Goal: Information Seeking & Learning: Find contact information

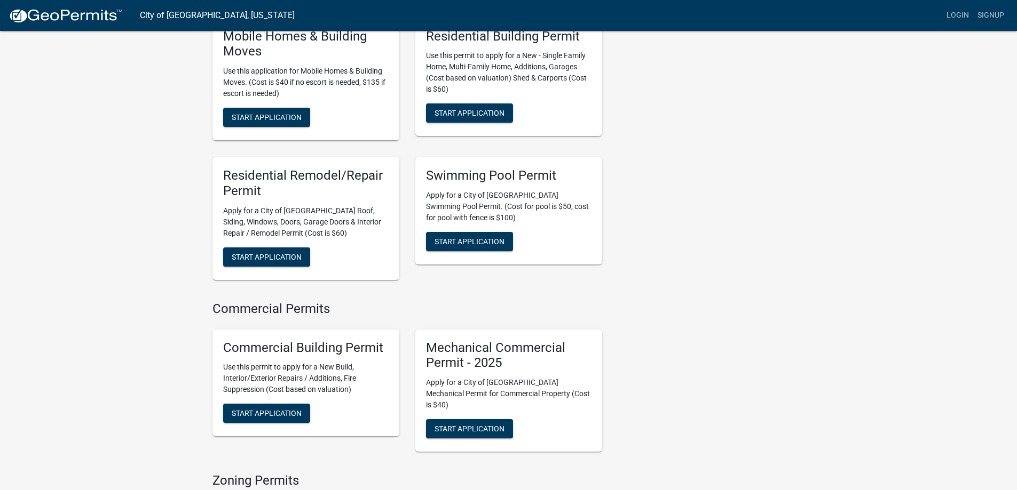
scroll to position [427, 0]
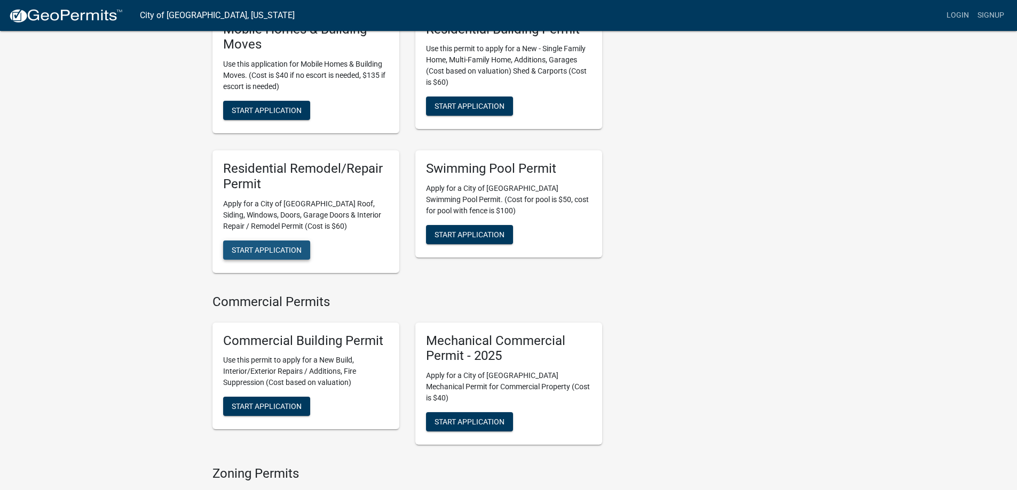
click at [276, 245] on span "Start Application" at bounding box center [267, 249] width 70 height 9
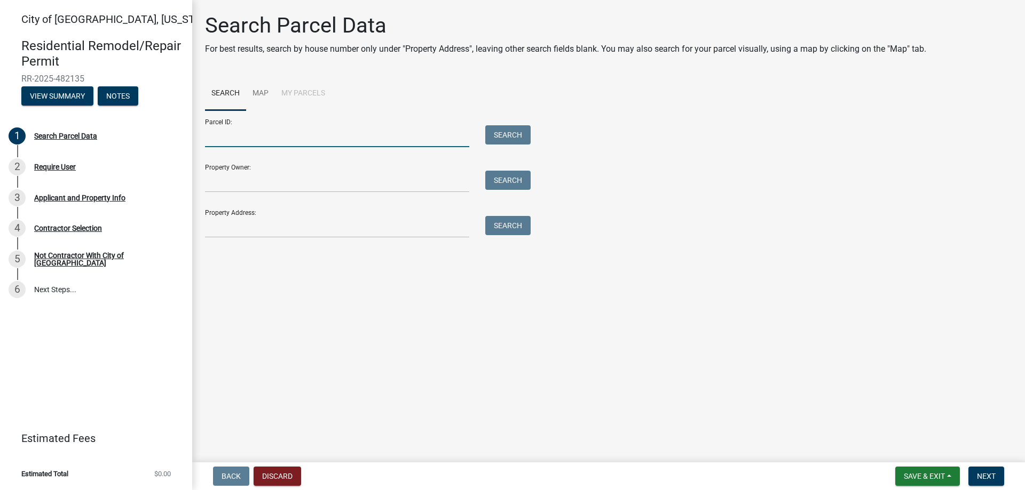
click at [291, 142] on input "Parcel ID:" at bounding box center [337, 136] width 264 height 22
paste input "[STREET_ADDRESS]"
type input "[STREET_ADDRESS]"
click at [503, 130] on button "Search" at bounding box center [507, 134] width 45 height 19
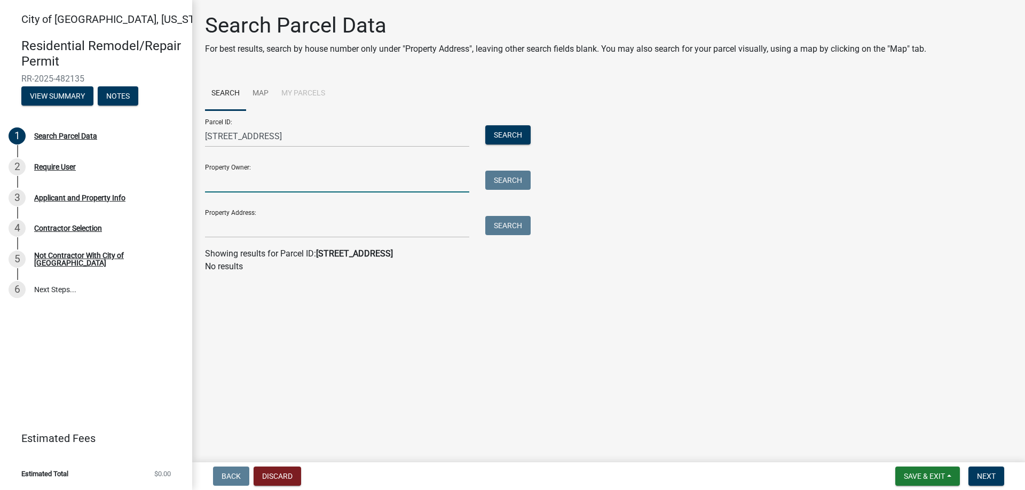
click at [270, 184] on input "Property Owner:" at bounding box center [337, 182] width 264 height 22
paste input "[PERSON_NAME],"
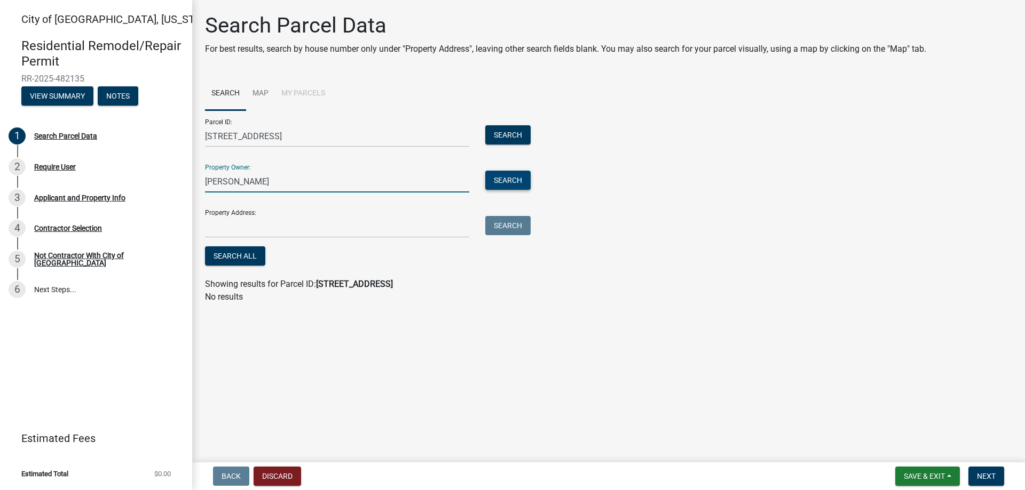
type input "[PERSON_NAME]"
click at [511, 184] on button "Search" at bounding box center [507, 180] width 45 height 19
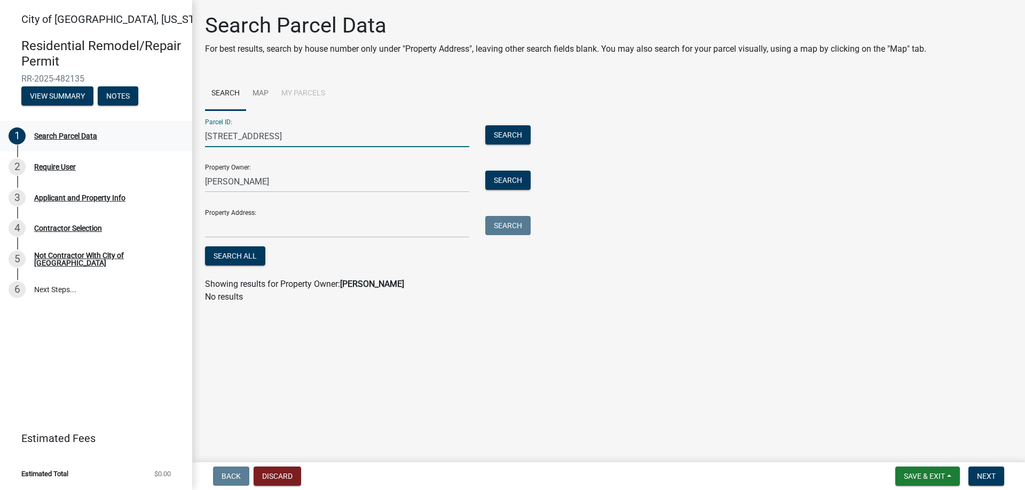
drag, startPoint x: 275, startPoint y: 134, endPoint x: 117, endPoint y: 135, distance: 158.5
click at [117, 135] on div "City of [GEOGRAPHIC_DATA], [US_STATE] Residential Remodel/Repair Permit RR-2025…" at bounding box center [512, 245] width 1025 height 490
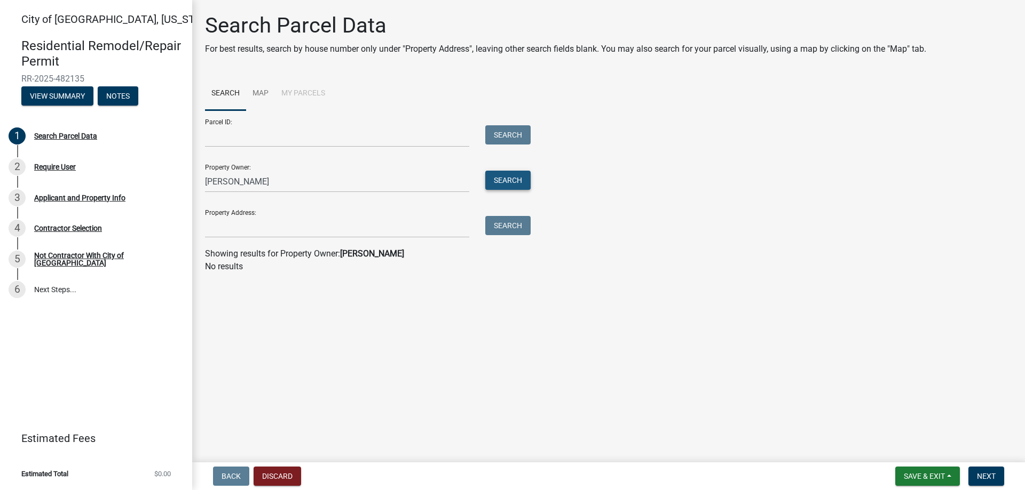
click at [516, 178] on button "Search" at bounding box center [507, 180] width 45 height 19
click at [512, 180] on button "Search" at bounding box center [507, 180] width 45 height 19
click at [510, 179] on button "Search" at bounding box center [507, 180] width 45 height 19
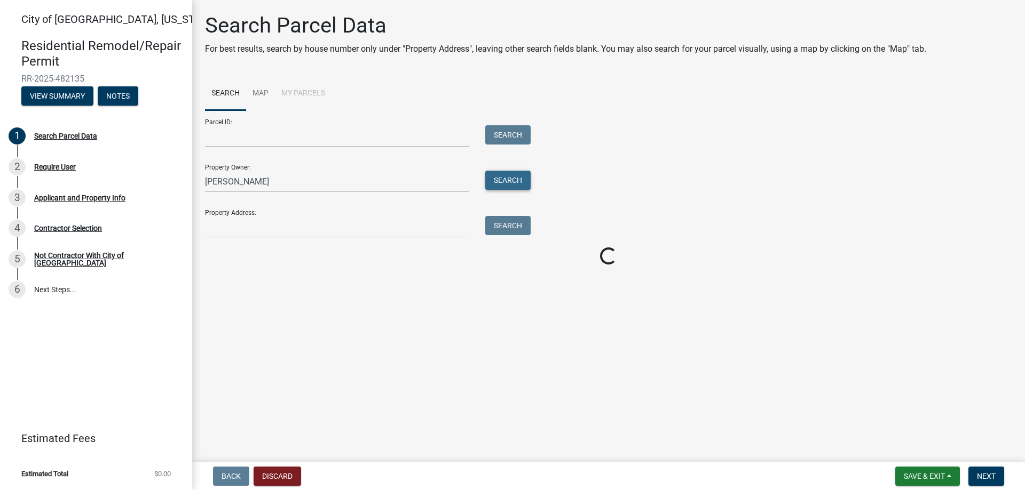
click at [510, 179] on button "Search" at bounding box center [507, 180] width 45 height 19
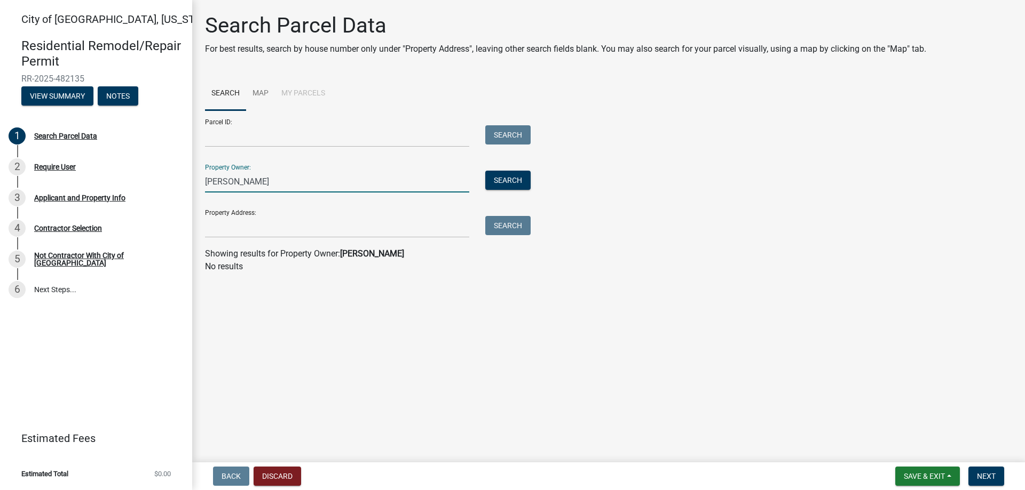
click at [259, 177] on input "[PERSON_NAME]" at bounding box center [337, 182] width 264 height 22
click at [263, 138] on input "Parcel ID:" at bounding box center [337, 136] width 264 height 22
drag, startPoint x: 255, startPoint y: 184, endPoint x: 167, endPoint y: 181, distance: 87.6
click at [167, 181] on div "City of [GEOGRAPHIC_DATA], [US_STATE] Residential Remodel/Repair Permit RR-2025…" at bounding box center [512, 245] width 1025 height 490
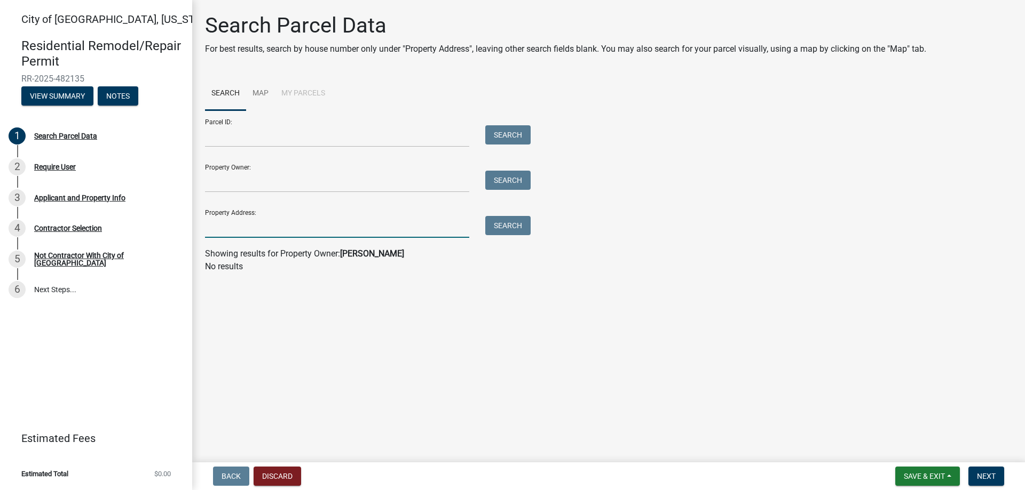
click at [269, 233] on input "Property Address:" at bounding box center [337, 227] width 264 height 22
paste input "[STREET_ADDRESS]"
click at [518, 230] on button "Search" at bounding box center [507, 225] width 45 height 19
click at [304, 232] on input "[STREET_ADDRESS]" at bounding box center [337, 227] width 264 height 22
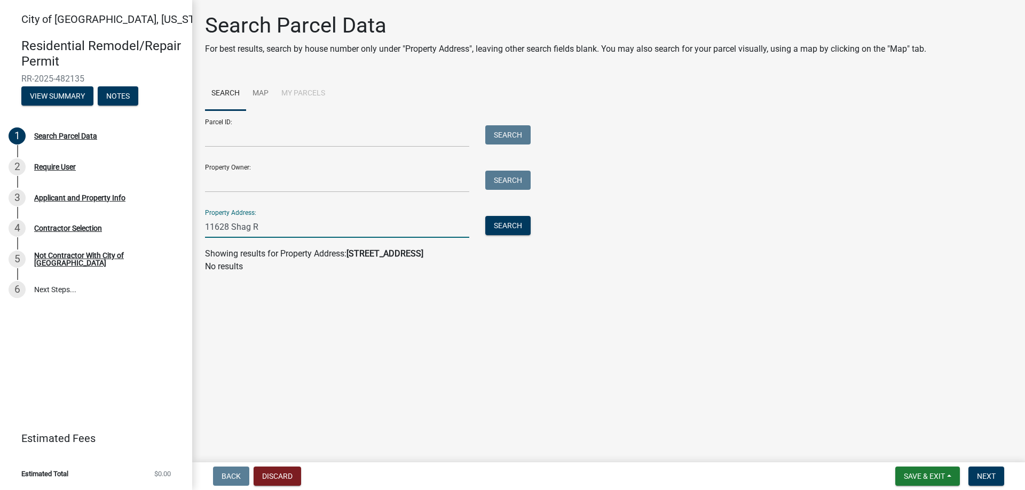
type input "[STREET_ADDRESS]"
drag, startPoint x: 266, startPoint y: 230, endPoint x: 169, endPoint y: 228, distance: 96.6
click at [169, 228] on div "City of [GEOGRAPHIC_DATA], [US_STATE] Residential Remodel/Repair Permit RR-2025…" at bounding box center [512, 245] width 1025 height 490
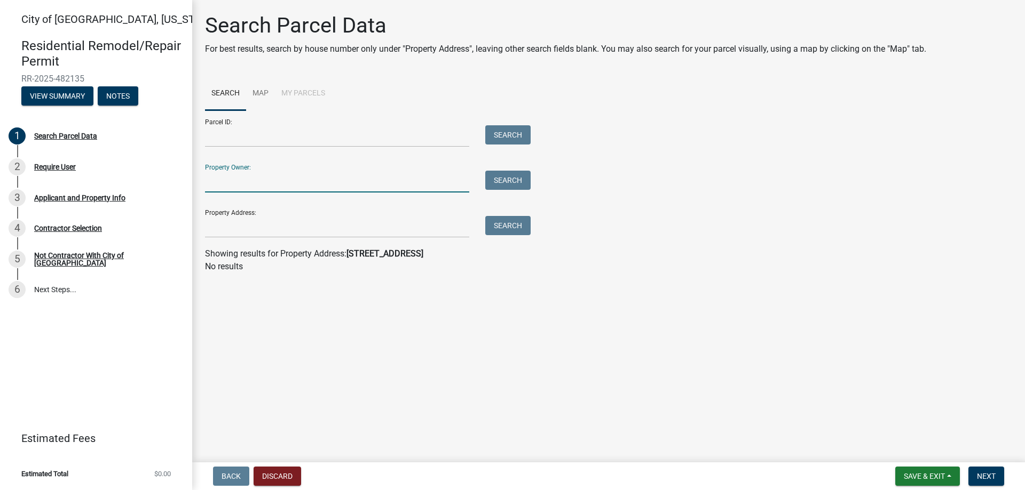
click at [231, 184] on input "Property Owner:" at bounding box center [337, 182] width 264 height 22
paste input "[PERSON_NAME]"
drag, startPoint x: 252, startPoint y: 180, endPoint x: 184, endPoint y: 185, distance: 69.1
click at [184, 185] on div "City of [GEOGRAPHIC_DATA], [US_STATE] Residential Remodel/Repair Permit RR-2025…" at bounding box center [512, 245] width 1025 height 490
click at [346, 180] on input "[PERSON_NAME]" at bounding box center [337, 182] width 264 height 22
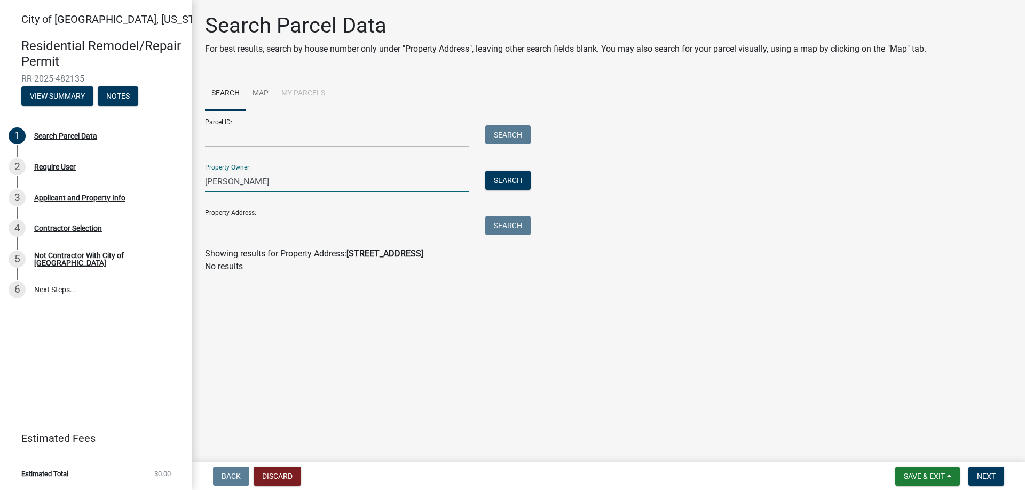
paste input "[PERSON_NAME]"
drag, startPoint x: 255, startPoint y: 182, endPoint x: 131, endPoint y: 183, distance: 124.4
click at [131, 183] on div "City of [GEOGRAPHIC_DATA], [US_STATE] Residential Remodel/Repair Permit RR-2025…" at bounding box center [512, 245] width 1025 height 490
type input "[PERSON_NAME]"
click at [524, 178] on button "Search" at bounding box center [507, 180] width 45 height 19
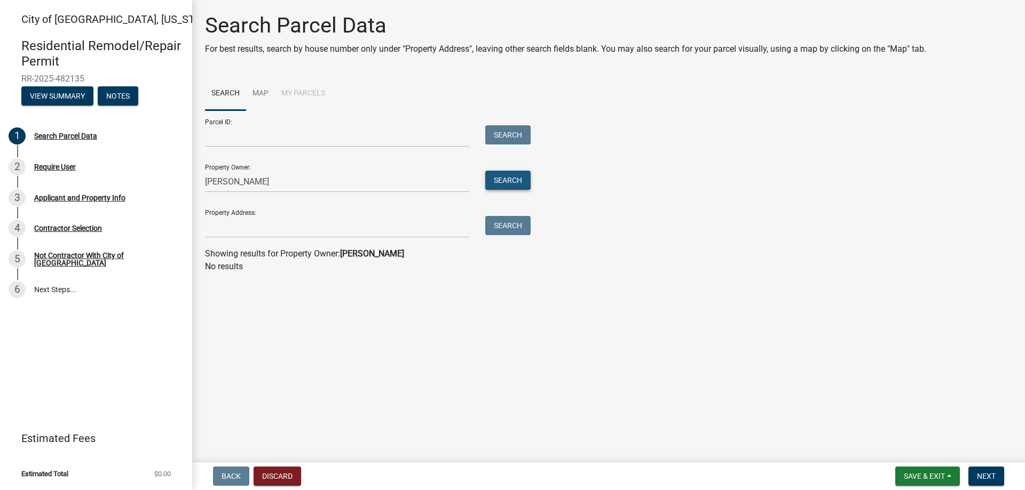
click at [524, 178] on button "Search" at bounding box center [507, 180] width 45 height 19
click at [270, 89] on link "Map" at bounding box center [260, 94] width 29 height 34
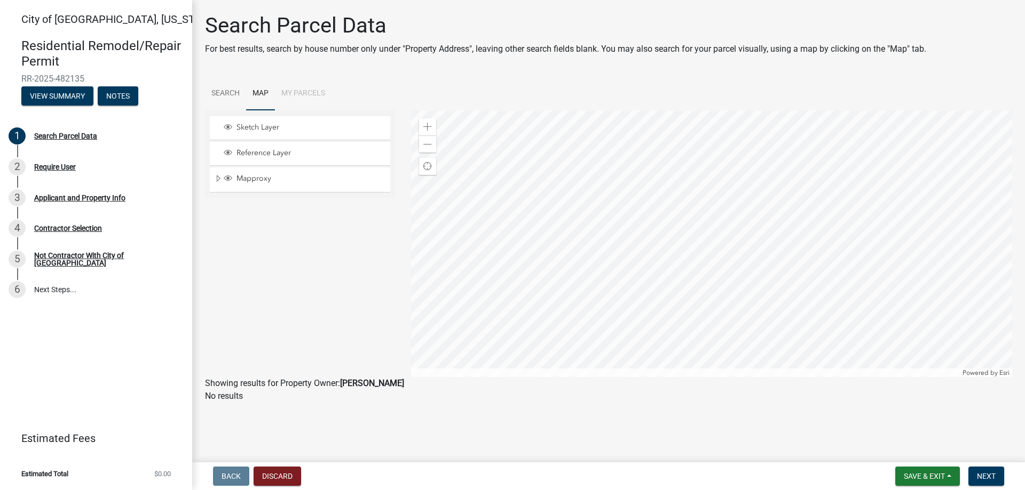
click at [296, 94] on li "My Parcels" at bounding box center [303, 94] width 57 height 34
click at [236, 94] on link "Search" at bounding box center [225, 94] width 41 height 34
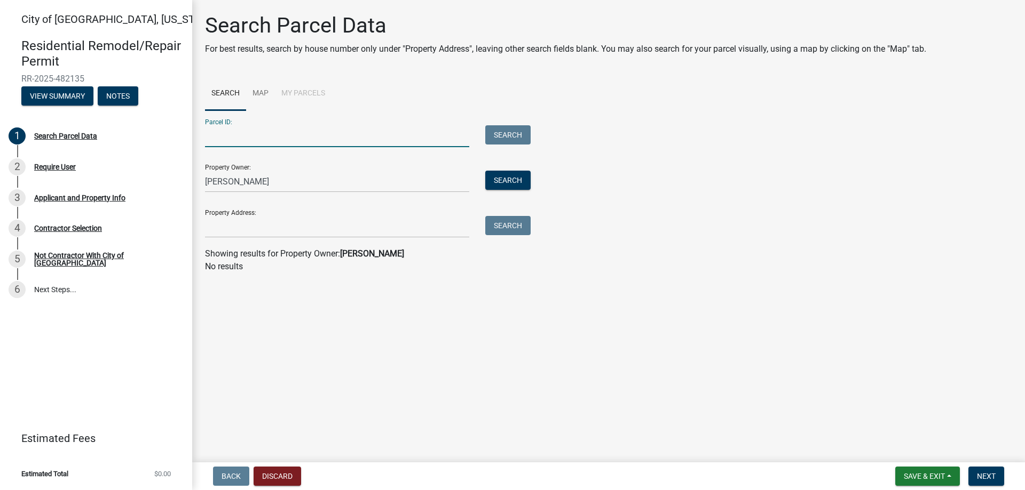
click at [243, 127] on input "Parcel ID:" at bounding box center [337, 136] width 264 height 22
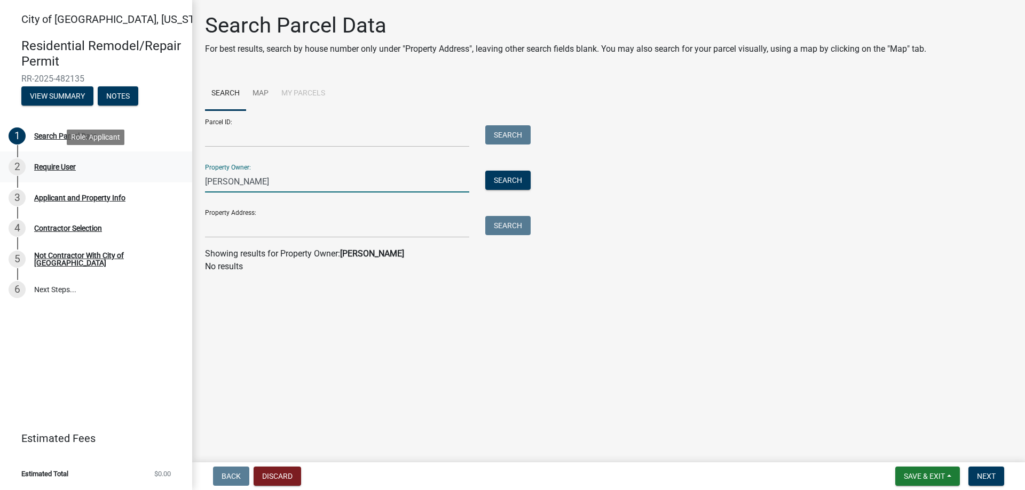
drag, startPoint x: 225, startPoint y: 179, endPoint x: 186, endPoint y: 176, distance: 39.1
click at [186, 176] on div "City of [GEOGRAPHIC_DATA], [US_STATE] Residential Remodel/Repair Permit RR-2025…" at bounding box center [512, 245] width 1025 height 490
click at [208, 178] on input "[PERSON_NAME]" at bounding box center [337, 182] width 264 height 22
type input "[PERSON_NAME]"
click at [520, 176] on button "Search" at bounding box center [507, 180] width 45 height 19
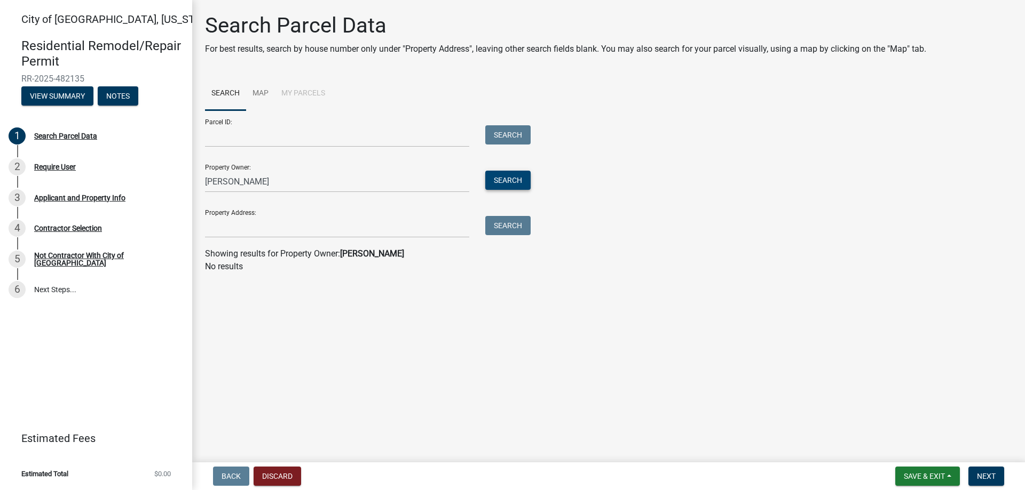
click at [520, 176] on button "Search" at bounding box center [507, 180] width 45 height 19
click at [66, 57] on h4 "Residential Remodel/Repair Permit" at bounding box center [102, 53] width 162 height 31
drag, startPoint x: 81, startPoint y: 74, endPoint x: -14, endPoint y: 77, distance: 94.5
click at [0, 77] on html "Internet Explorer does NOT work with GeoPermits. Get a new browser for more sec…" at bounding box center [512, 245] width 1025 height 490
click at [89, 366] on div "City of [GEOGRAPHIC_DATA], [US_STATE] Residential Remodel/Repair Permit RR-2025…" at bounding box center [96, 245] width 192 height 490
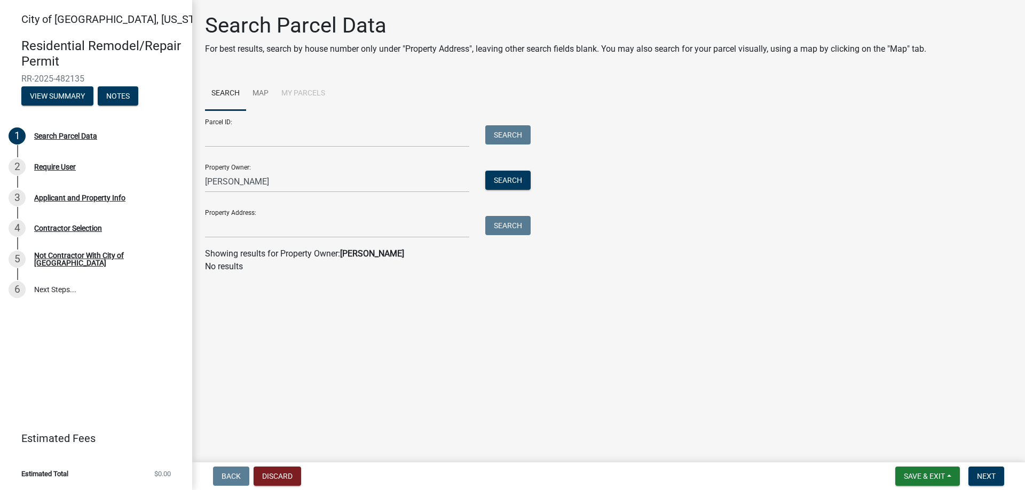
drag, startPoint x: 301, startPoint y: 59, endPoint x: 278, endPoint y: 54, distance: 23.4
click at [300, 59] on div "Search Parcel Data For best results, search by house number only under "Propert…" at bounding box center [565, 38] width 721 height 51
click at [521, 45] on p "For best results, search by house number only under "Property Address", leaving…" at bounding box center [565, 49] width 721 height 13
click at [486, 411] on main "Search Parcel Data For best results, search by house number only under "Propert…" at bounding box center [608, 229] width 833 height 458
drag, startPoint x: 374, startPoint y: 204, endPoint x: 228, endPoint y: 179, distance: 147.9
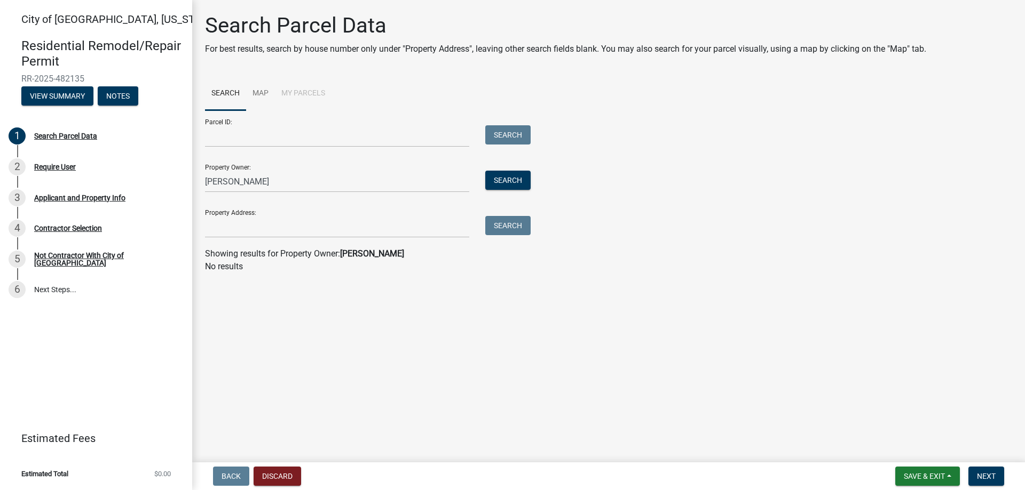
click at [318, 194] on form "Parcel ID: Search Property Owner: [PERSON_NAME] Search Property Address: Search" at bounding box center [365, 174] width 320 height 128
drag, startPoint x: 260, startPoint y: 181, endPoint x: 163, endPoint y: 180, distance: 97.1
click at [163, 180] on div "City of [GEOGRAPHIC_DATA], [US_STATE] Residential Remodel/Repair Permit RR-2025…" at bounding box center [512, 245] width 1025 height 490
drag, startPoint x: 239, startPoint y: 179, endPoint x: 252, endPoint y: 168, distance: 17.4
click at [240, 184] on input "Property Owner:" at bounding box center [337, 182] width 264 height 22
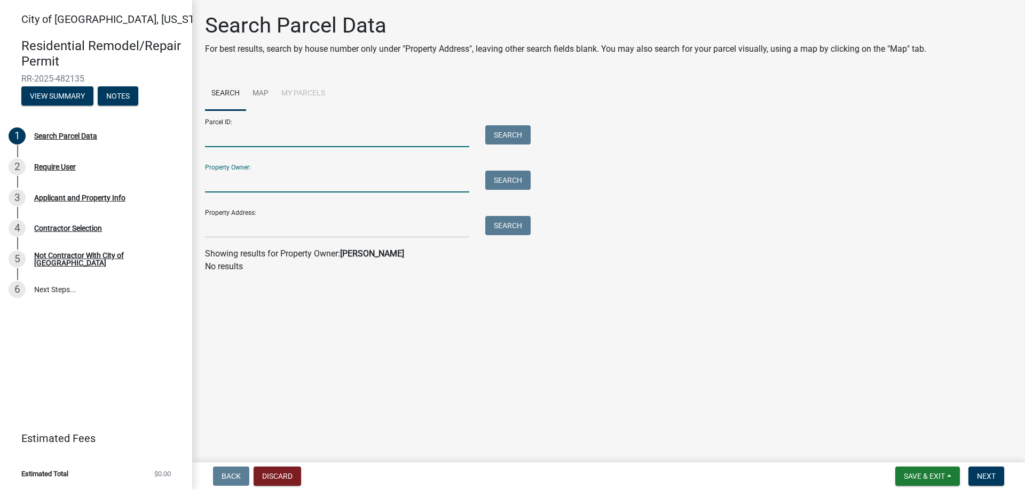
click at [288, 133] on input "Parcel ID:" at bounding box center [337, 136] width 264 height 22
drag, startPoint x: 322, startPoint y: 130, endPoint x: 300, endPoint y: 136, distance: 23.3
click at [322, 130] on input "Parcel ID:" at bounding box center [337, 136] width 264 height 22
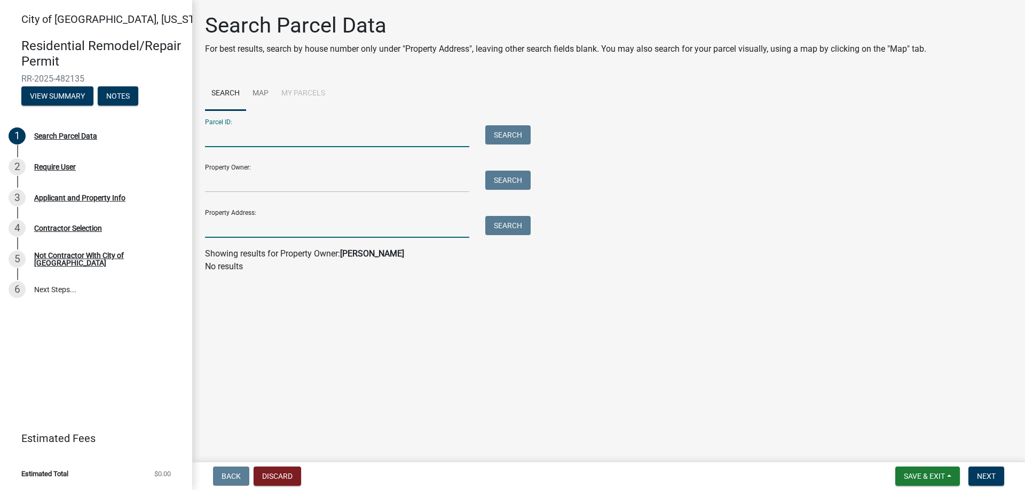
click at [233, 227] on input "Property Address:" at bounding box center [337, 227] width 264 height 22
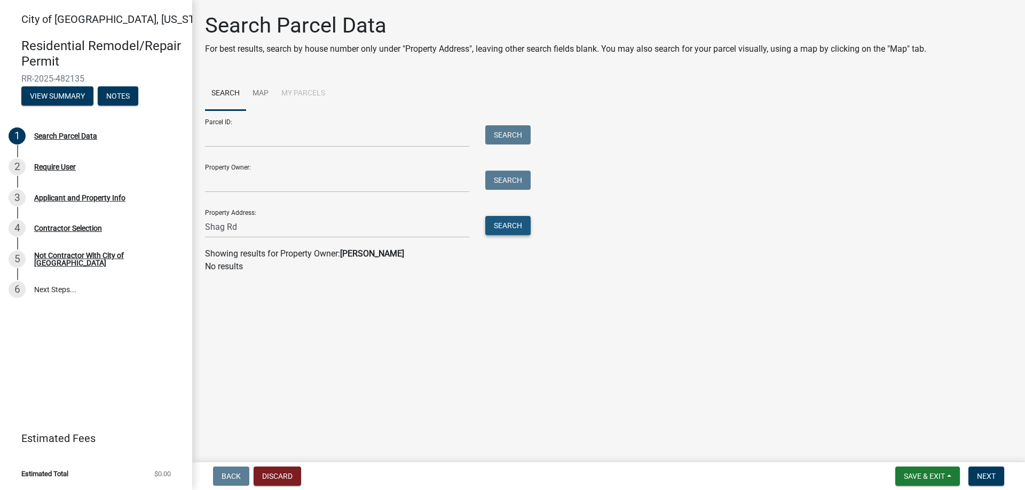
click at [496, 229] on button "Search" at bounding box center [507, 225] width 45 height 19
click at [248, 227] on input "Shag Rd" at bounding box center [337, 227] width 264 height 22
type input "Shag"
click at [520, 220] on button "Search" at bounding box center [507, 225] width 45 height 19
click at [517, 224] on button "Search" at bounding box center [507, 225] width 45 height 19
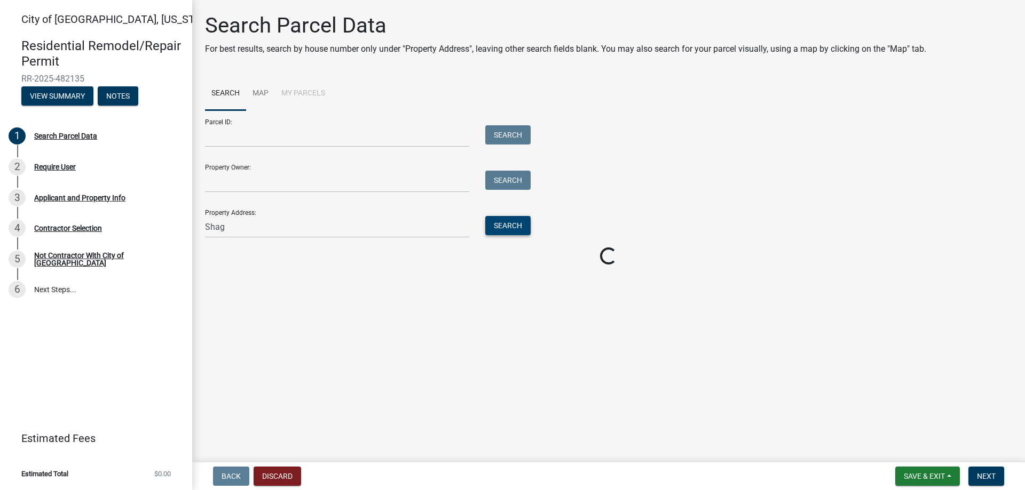
click at [517, 224] on button "Search" at bounding box center [507, 225] width 45 height 19
click at [351, 295] on main "Search Parcel Data For best results, search by house number only under "Propert…" at bounding box center [608, 229] width 833 height 458
click at [296, 210] on div "Property Address: Shag Search" at bounding box center [365, 219] width 320 height 37
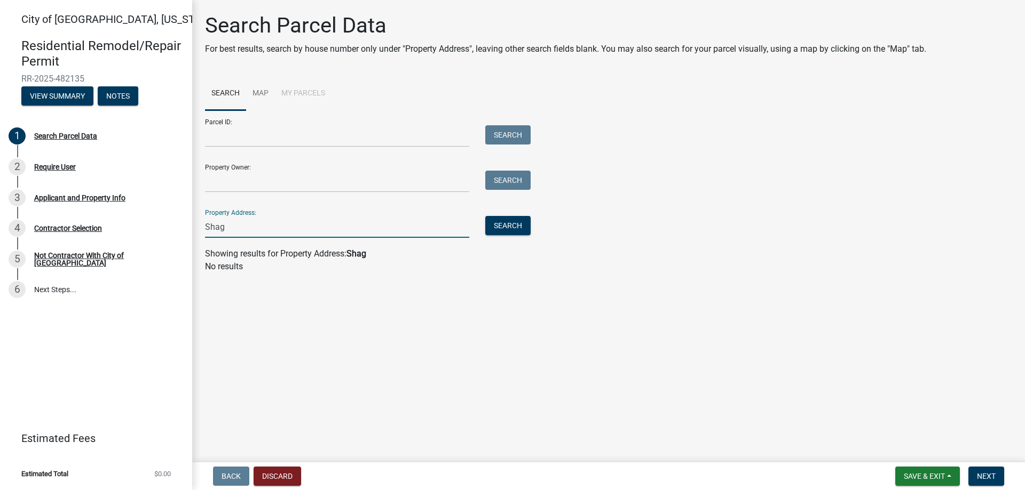
click at [291, 227] on input "Shag" at bounding box center [337, 227] width 264 height 22
click at [76, 97] on button "View Summary" at bounding box center [57, 95] width 72 height 19
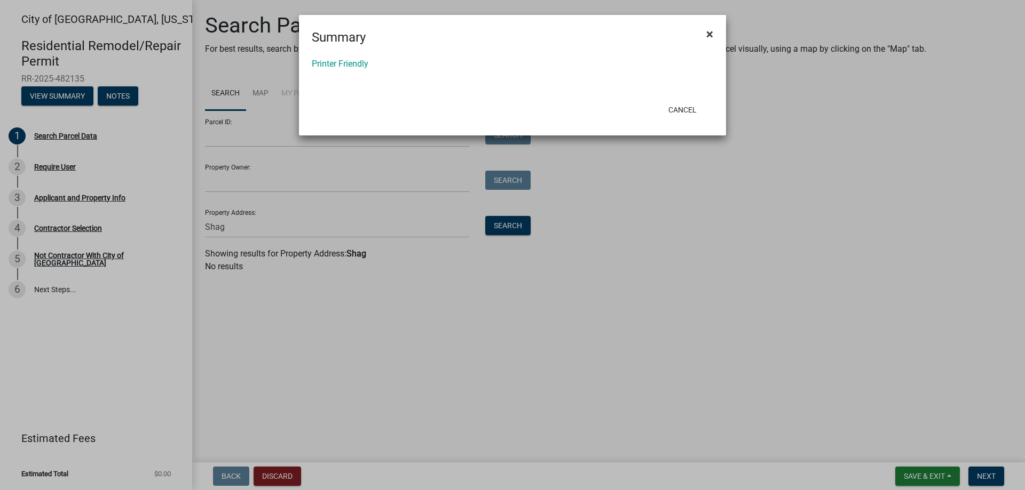
click at [713, 29] on button "×" at bounding box center [710, 34] width 24 height 30
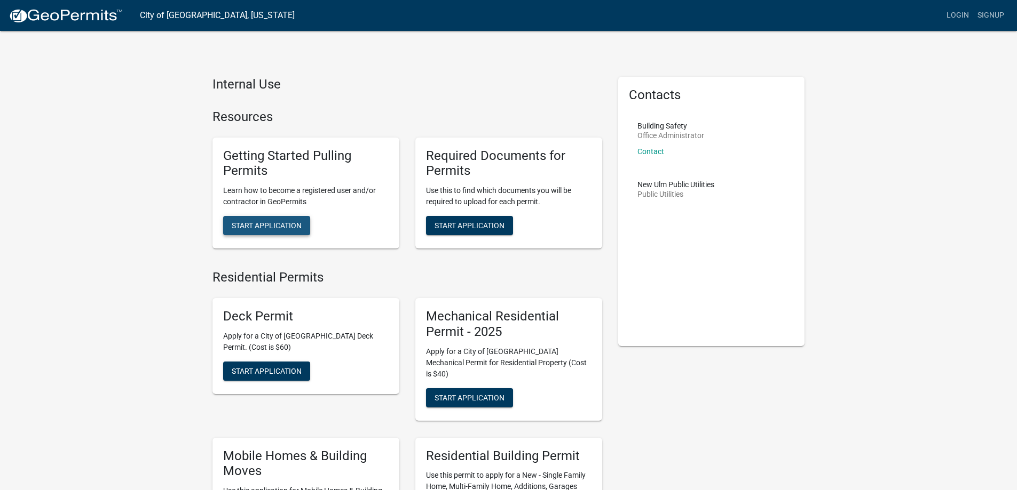
click at [262, 226] on span "Start Application" at bounding box center [267, 225] width 70 height 9
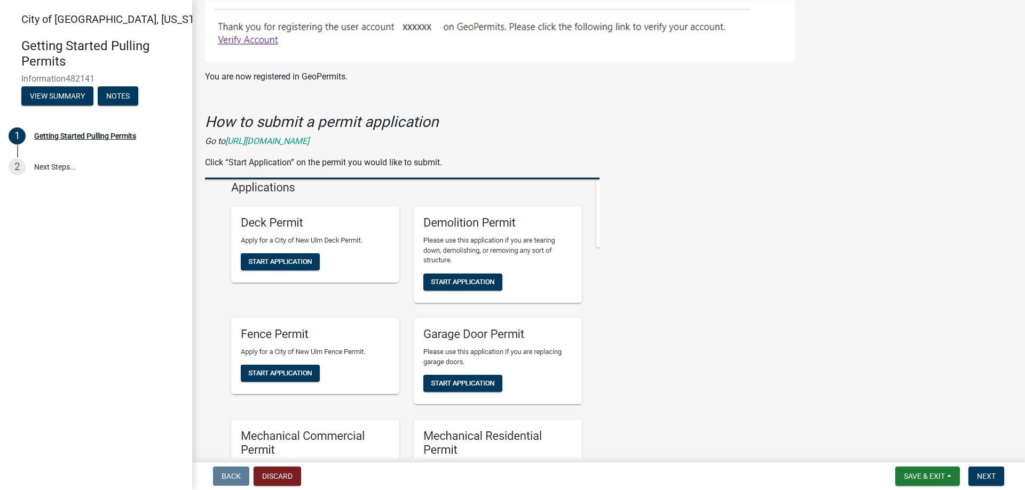
scroll to position [854, 0]
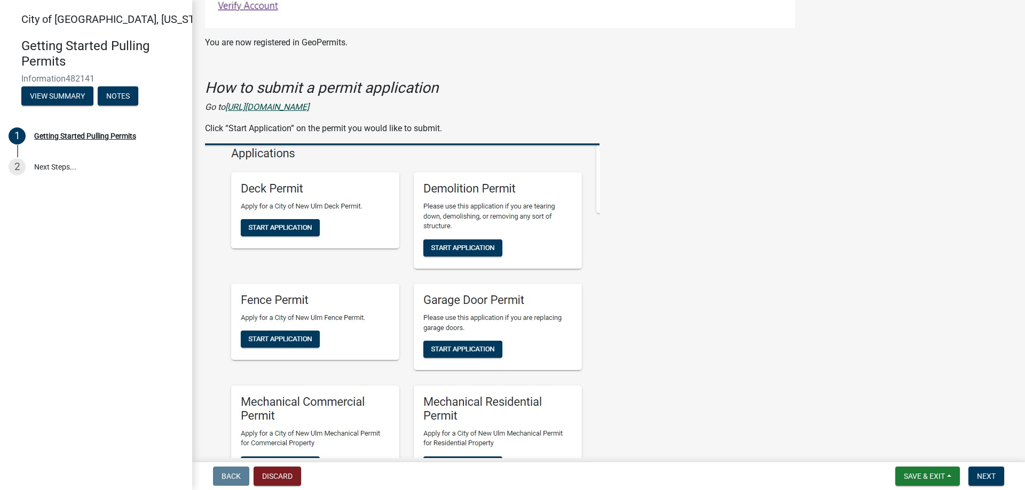
click at [309, 106] on icon "[URL][DOMAIN_NAME]" at bounding box center [267, 107] width 84 height 10
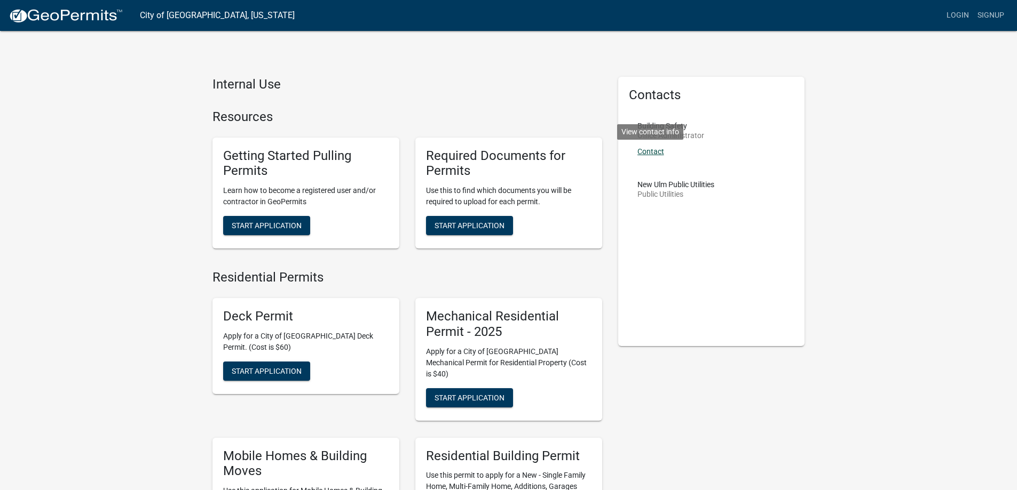
click at [646, 154] on link "Contact" at bounding box center [650, 151] width 27 height 9
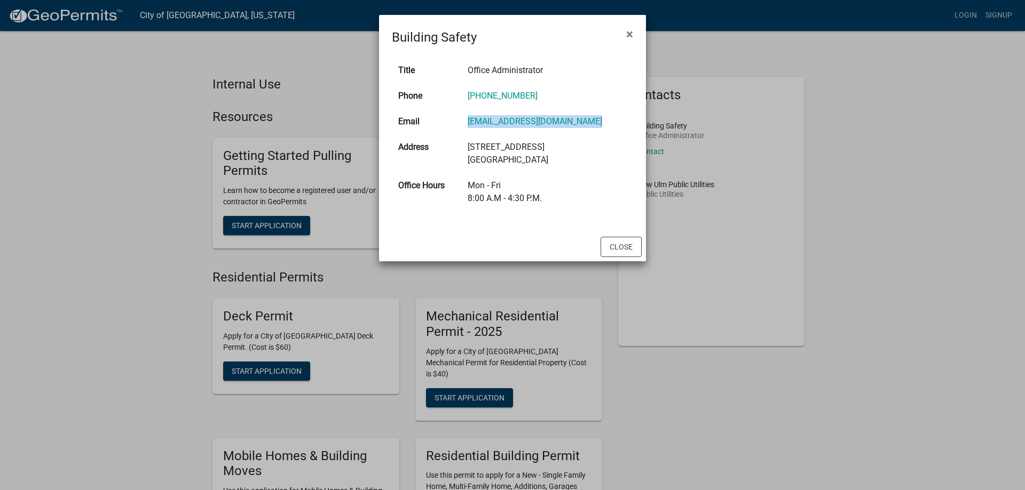
drag, startPoint x: 605, startPoint y: 120, endPoint x: 466, endPoint y: 128, distance: 139.0
click at [466, 128] on tr "Email buildingsafety@newulmmn.gov" at bounding box center [512, 122] width 241 height 26
drag, startPoint x: 534, startPoint y: 20, endPoint x: 606, endPoint y: 35, distance: 73.5
click at [606, 35] on div "Building Safety ×" at bounding box center [512, 31] width 267 height 32
click at [312, 185] on ngb-modal-window "Building Safety × Title Office Administrator Phone 507-359-8245 Email buildings…" at bounding box center [512, 245] width 1025 height 490
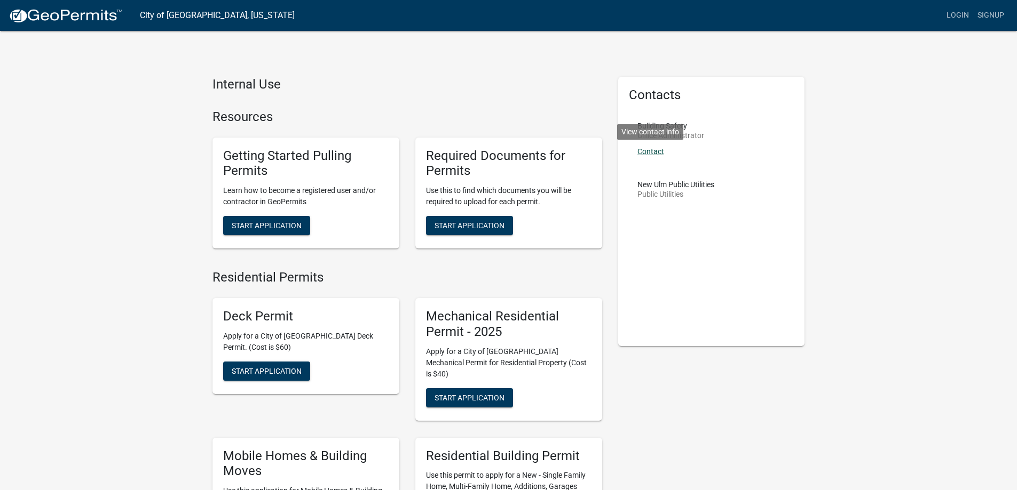
click at [654, 153] on link "Contact" at bounding box center [650, 151] width 27 height 9
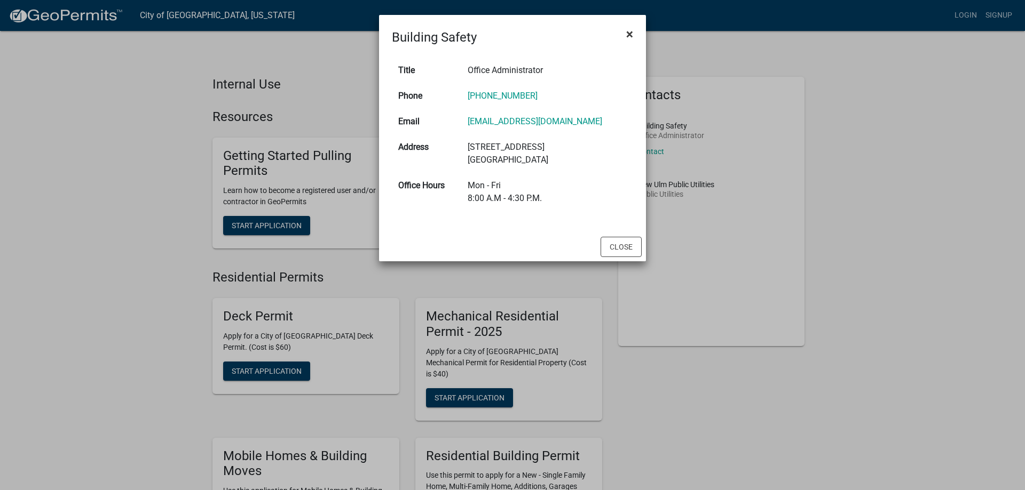
click at [624, 32] on button "×" at bounding box center [629, 34] width 24 height 30
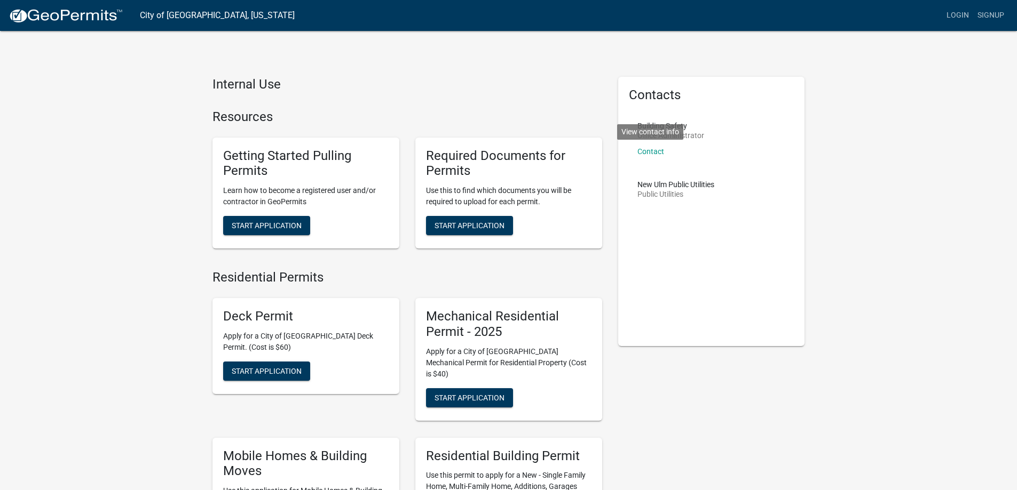
click at [679, 254] on div "Contacts Building Safety Office Administrator Contact View contact info New Ulm…" at bounding box center [711, 212] width 187 height 270
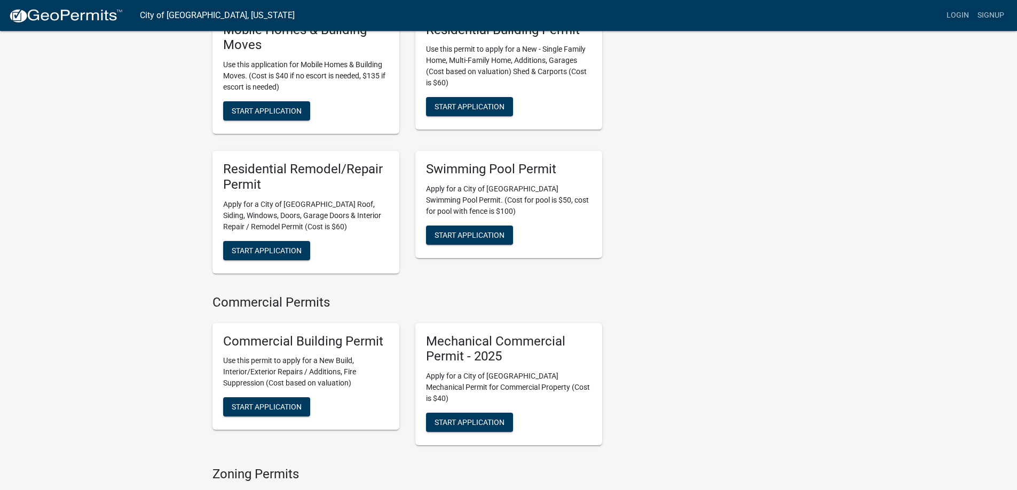
scroll to position [427, 0]
click at [52, 336] on div "Internal Use Resources Getting Started Pulling Permits Learn how to become a re…" at bounding box center [508, 354] width 1017 height 1563
click at [271, 245] on span "Start Application" at bounding box center [267, 249] width 70 height 9
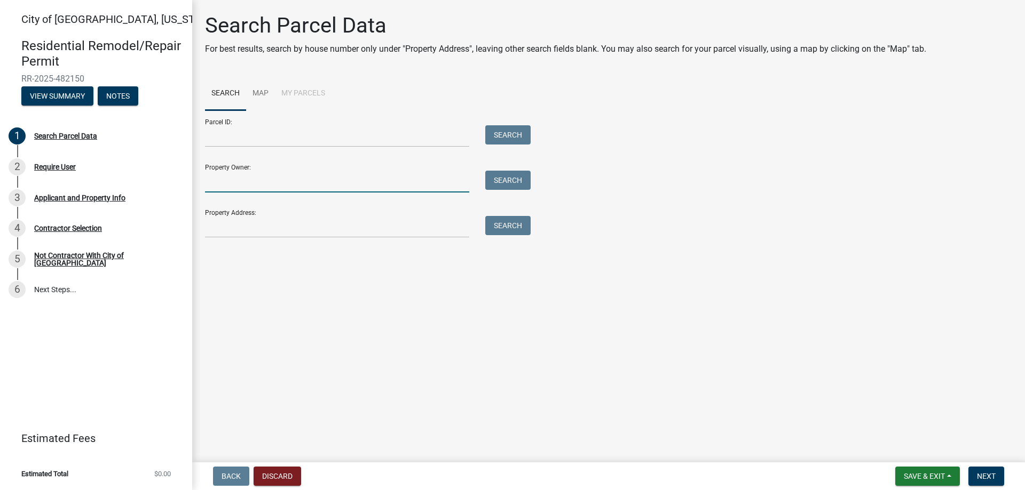
click at [262, 179] on input "Property Owner:" at bounding box center [337, 182] width 264 height 22
